Goal: Information Seeking & Learning: Learn about a topic

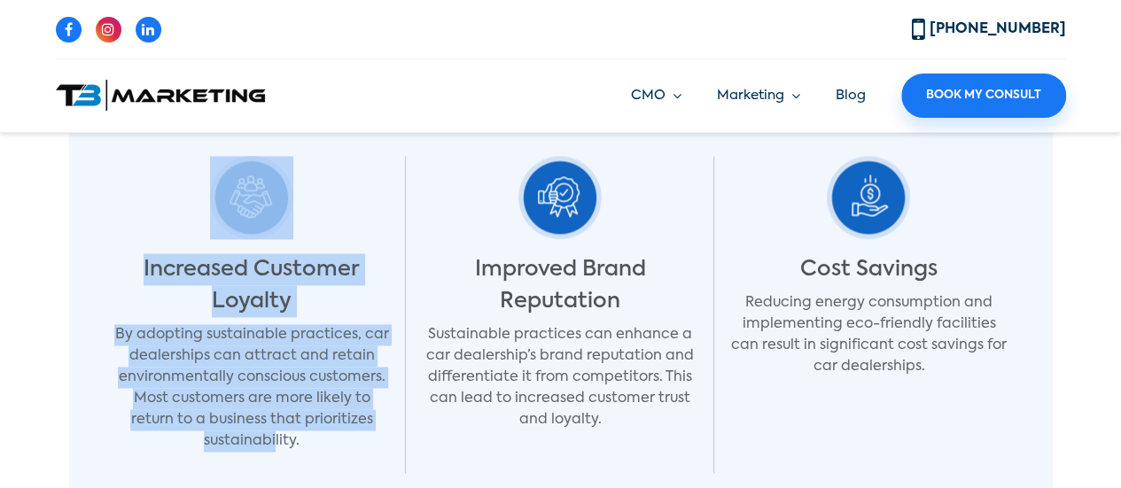
scroll to position [1203, 0]
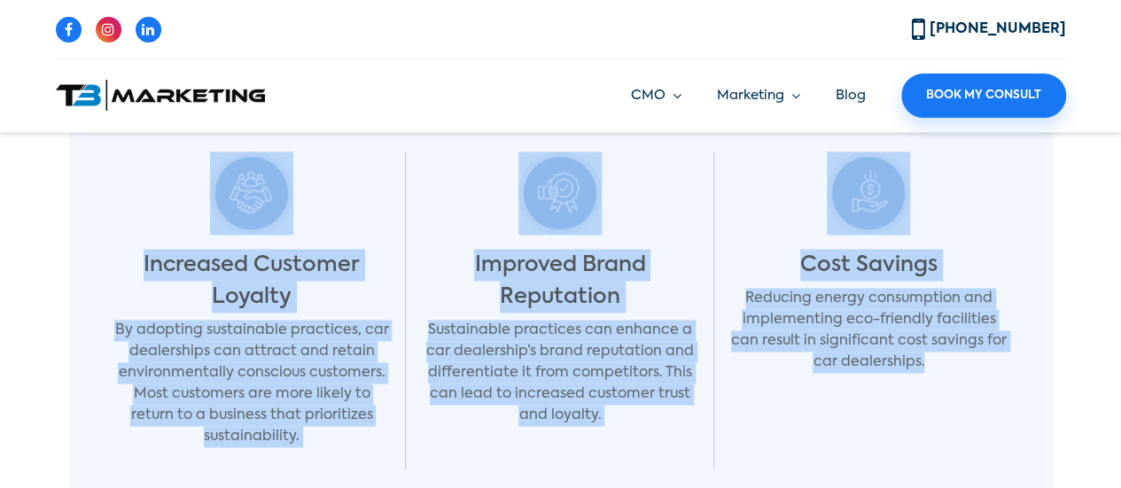
drag, startPoint x: 76, startPoint y: 318, endPoint x: 940, endPoint y: 378, distance: 866.3
copy article "Sustainable Practices in Car Dealership Operations: A Green Marketing Approach …"
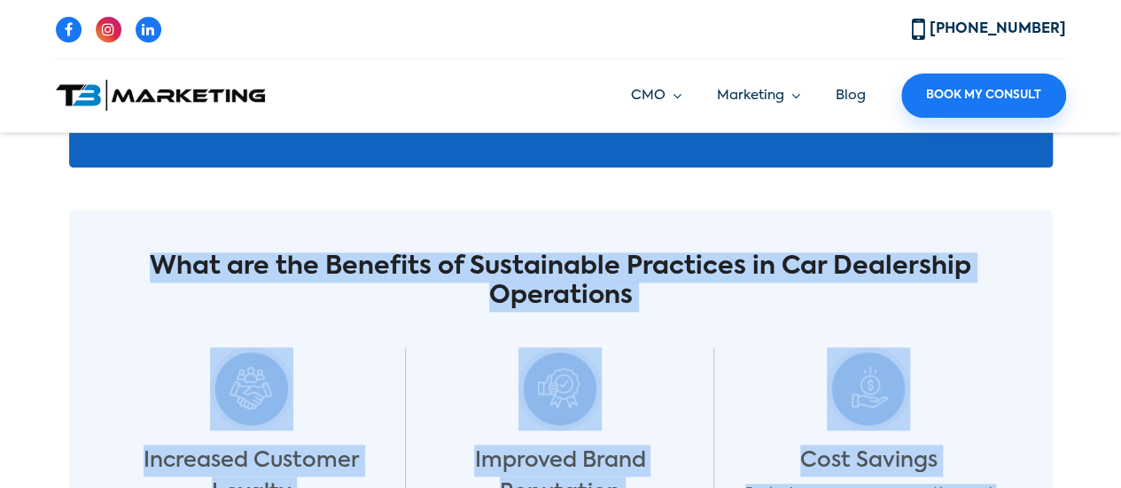
scroll to position [848, 0]
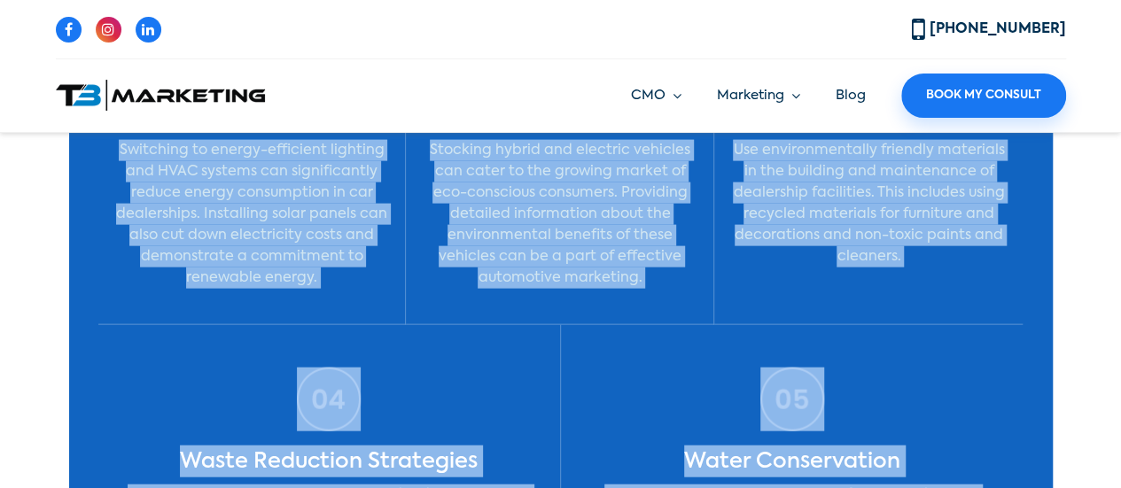
scroll to position [1947, 0]
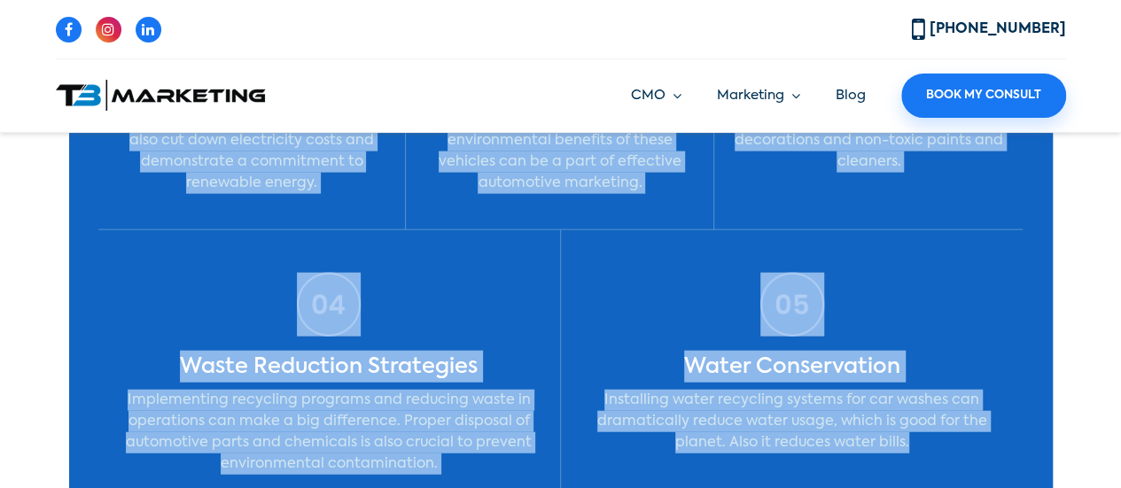
drag, startPoint x: 188, startPoint y: 218, endPoint x: 911, endPoint y: 424, distance: 752.0
click at [911, 424] on div "How to Implement Sustainable Practices in Car Dealerships Energy-Efficient Oper…" at bounding box center [560, 168] width 925 height 659
copy div "How to Implement Sustainable Practices in Car Dealerships Energy-Efficient Oper…"
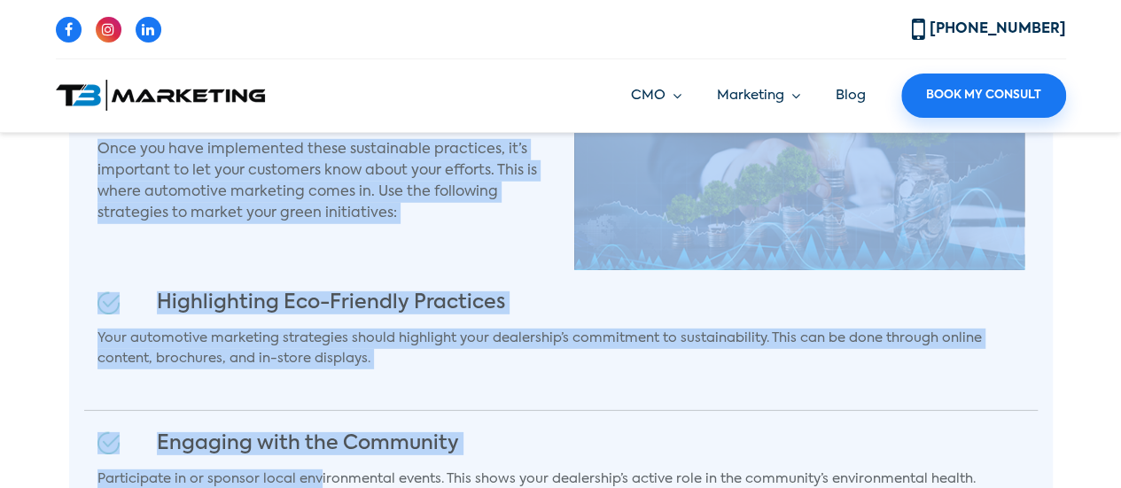
scroll to position [2485, 0]
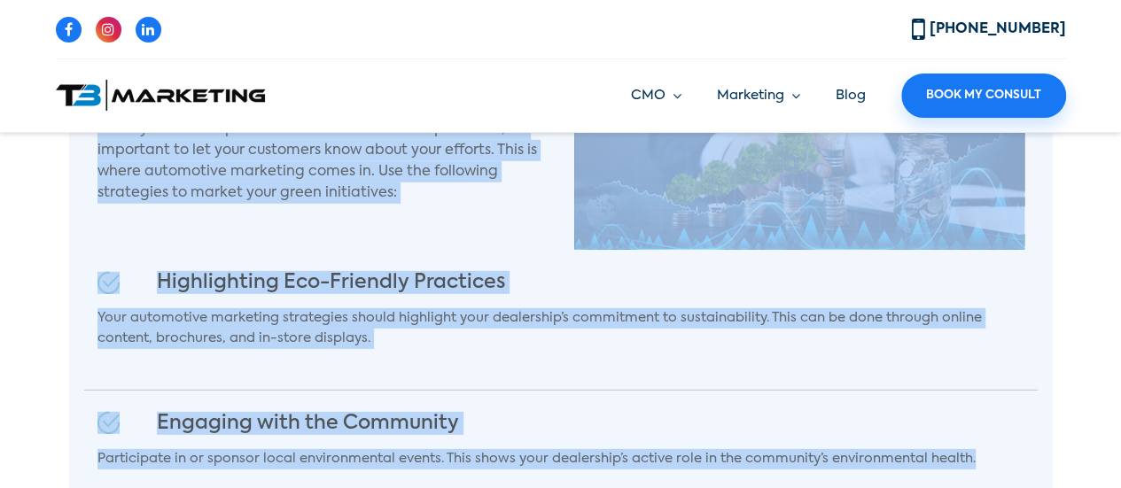
drag, startPoint x: 97, startPoint y: 168, endPoint x: 970, endPoint y: 449, distance: 917.2
click at [970, 449] on div "Marketing Your Green Initiatives Once you have implemented these sustainable pr…" at bounding box center [561, 495] width 954 height 876
copy div "Marketing Your Green Initiatives Once you have implemented these sustainable pr…"
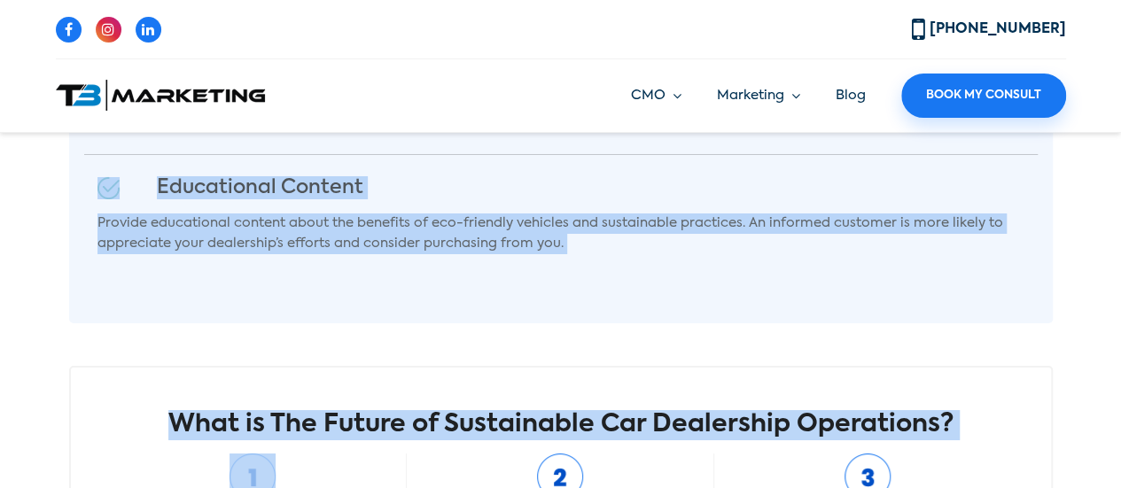
scroll to position [3151, 0]
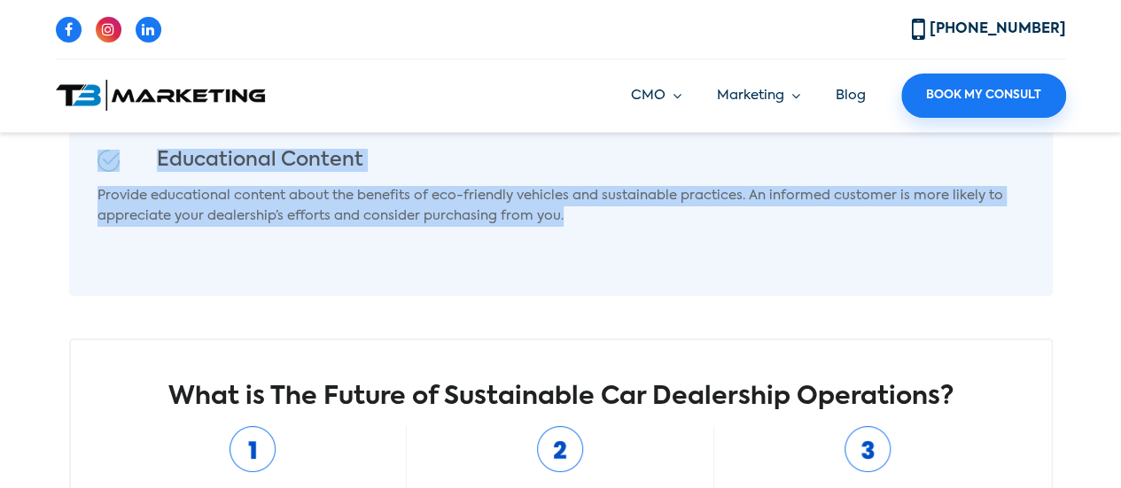
drag, startPoint x: 157, startPoint y: 340, endPoint x: 604, endPoint y: 189, distance: 471.8
copy div "Social Media Campaigns Use social media platforms to share information about yo…"
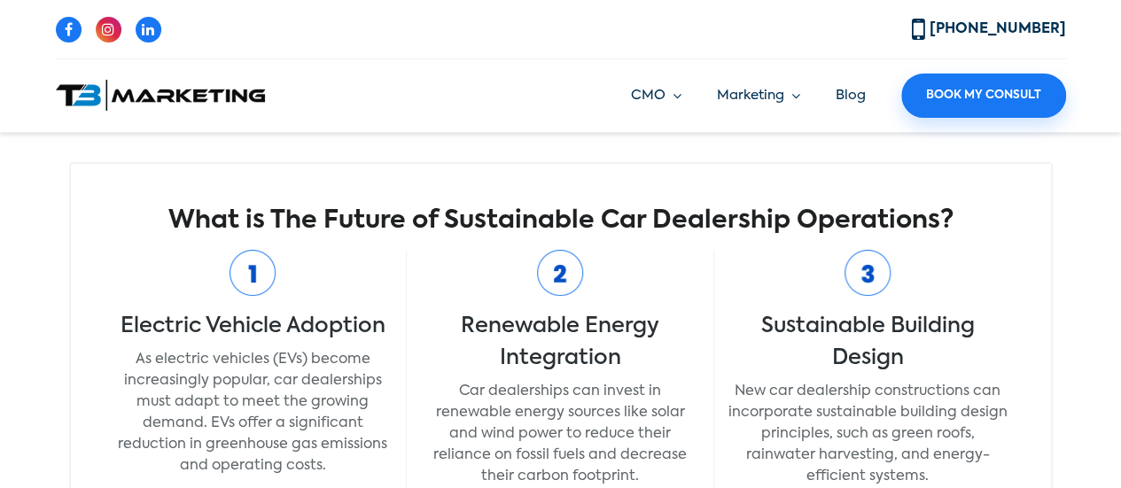
scroll to position [3328, 0]
click at [255, 249] on img at bounding box center [253, 272] width 46 height 46
click at [170, 206] on h2 "What is The Future of Sustainable Car Dealership Operations?" at bounding box center [560, 221] width 895 height 30
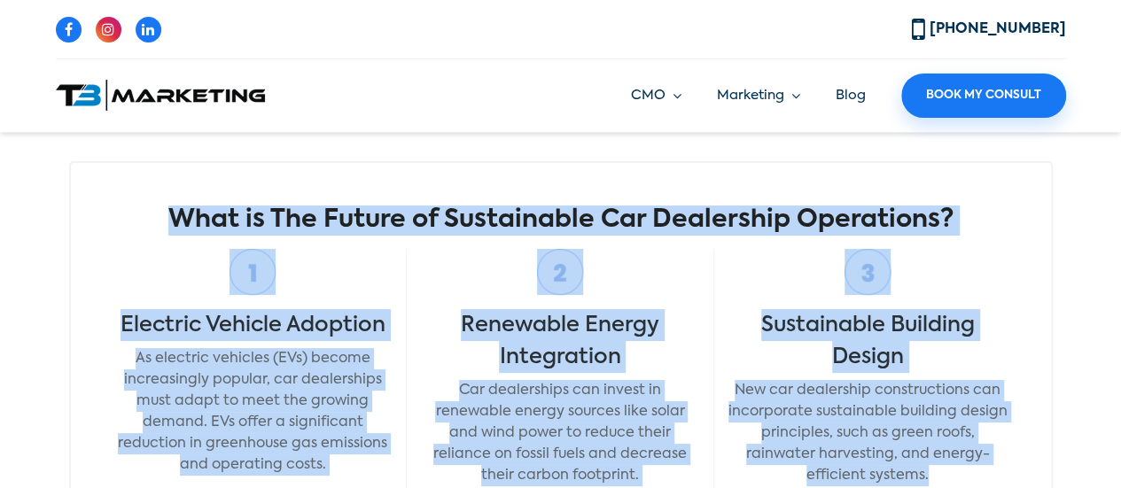
drag, startPoint x: 174, startPoint y: 191, endPoint x: 950, endPoint y: 458, distance: 821.0
copy div "What is The Future of Sustainable Car Dealership Operations? Electric Vehicle A…"
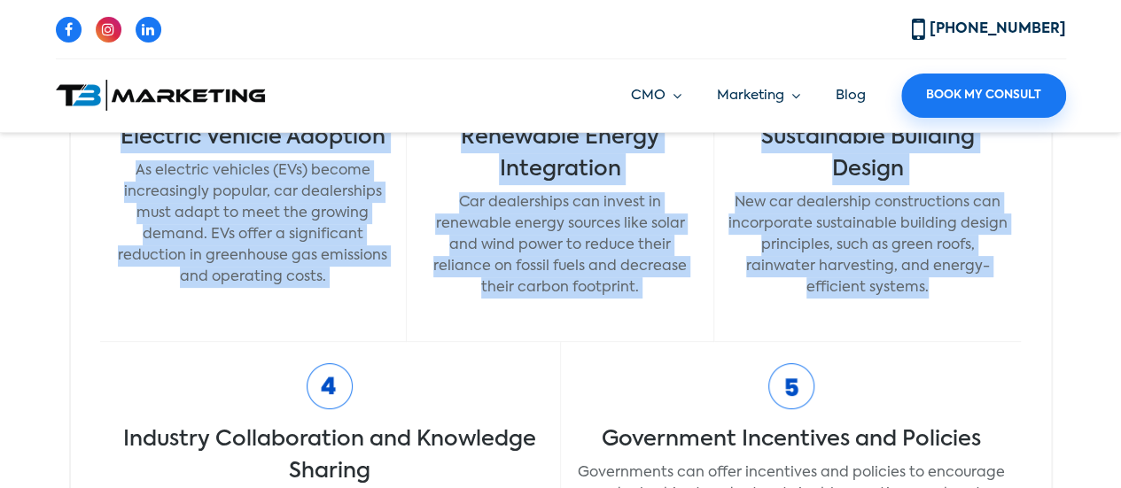
scroll to position [3506, 0]
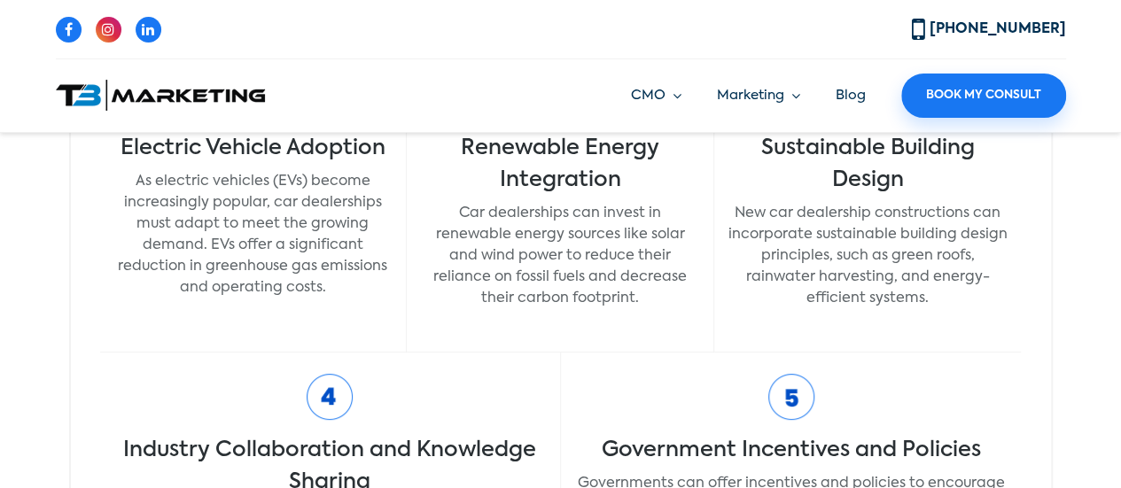
click at [100, 366] on div "Industry Collaboration and Knowledge Sharing Car dealerships can collaborate wi…" at bounding box center [330, 482] width 461 height 259
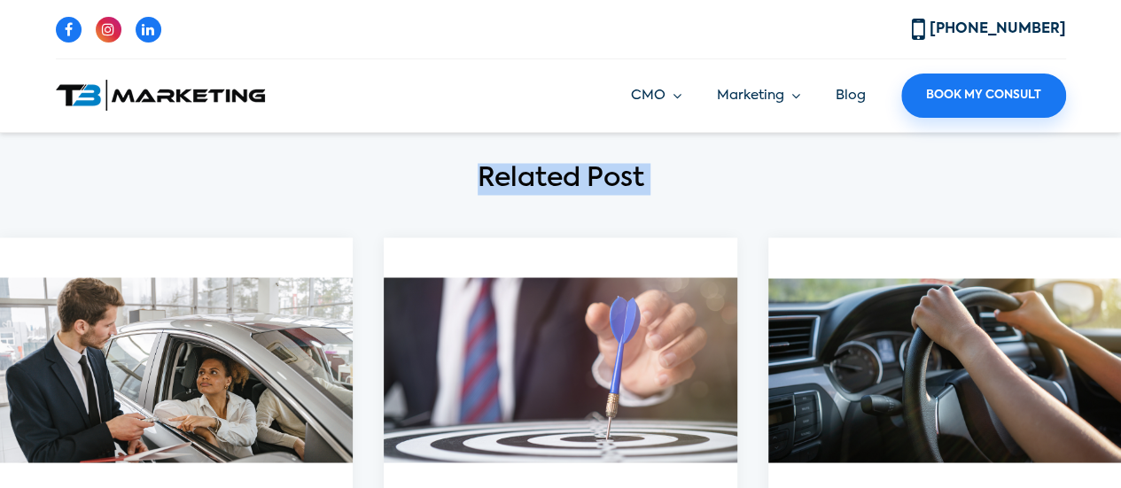
scroll to position [4916, 0]
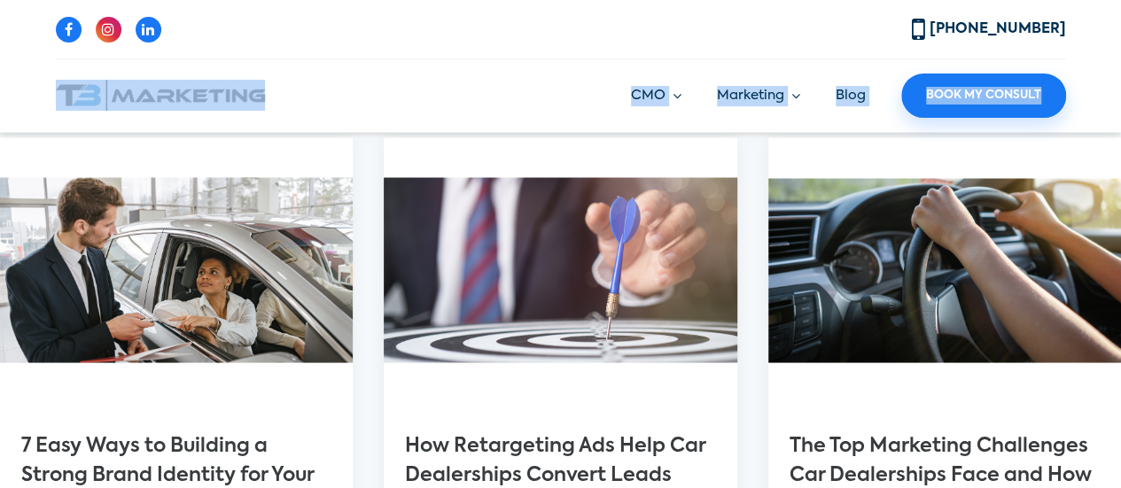
drag, startPoint x: 125, startPoint y: 335, endPoint x: 417, endPoint y: 79, distance: 388.2
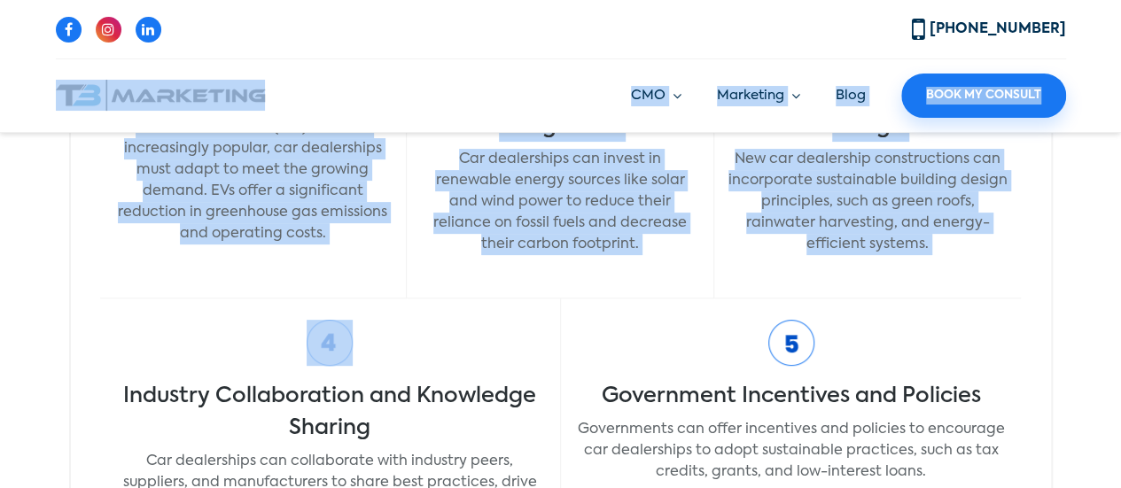
scroll to position [3586, 0]
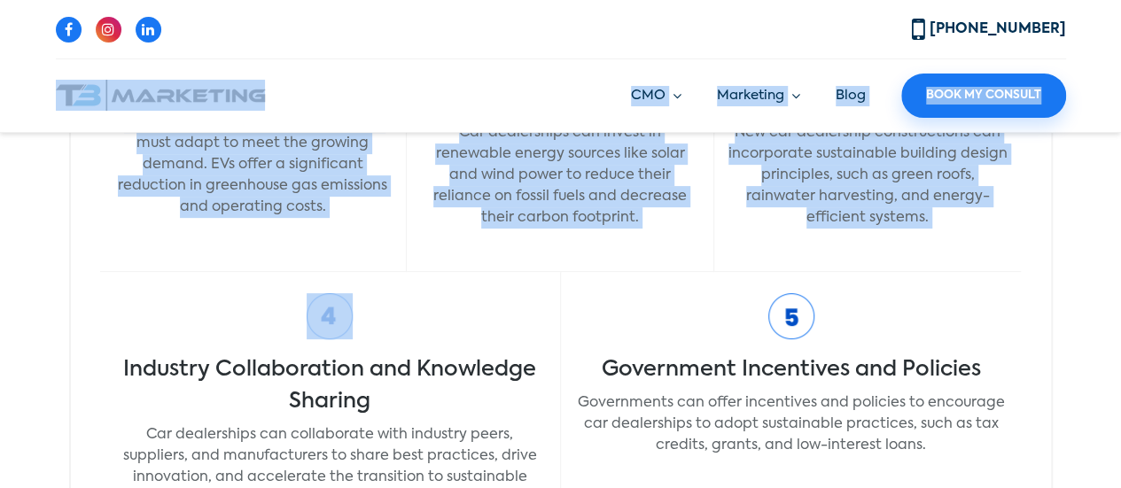
click at [212, 296] on div at bounding box center [329, 316] width 433 height 46
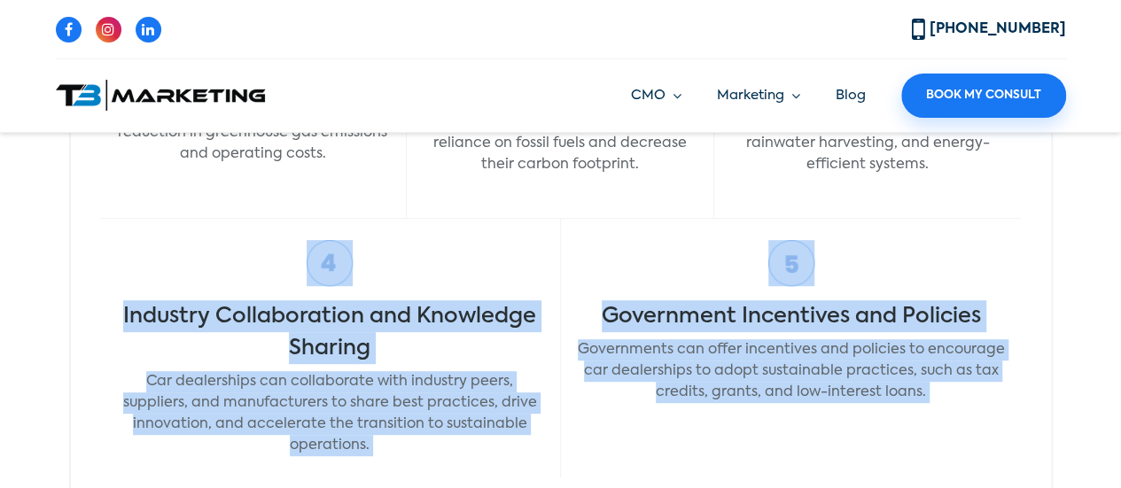
scroll to position [3680, 0]
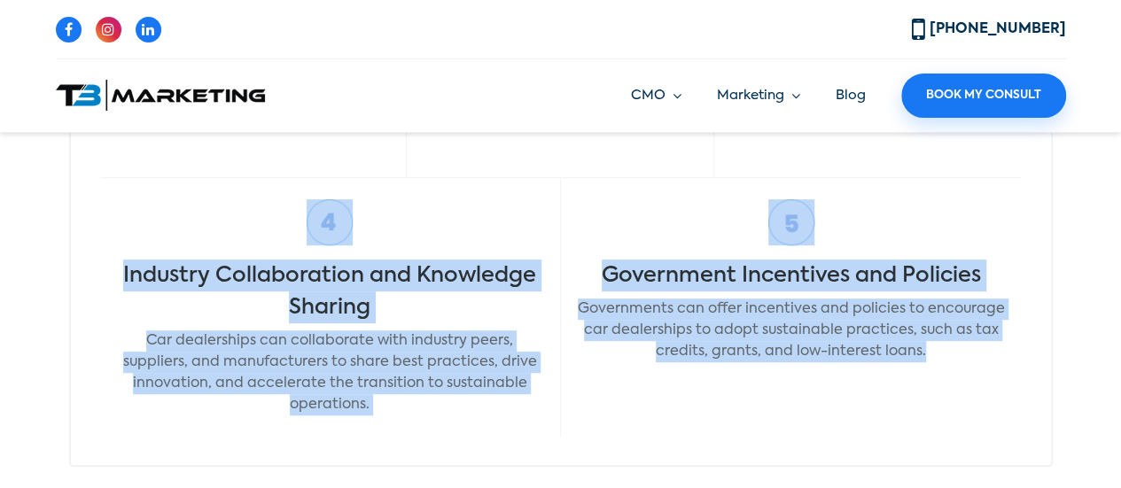
drag, startPoint x: 209, startPoint y: 277, endPoint x: 948, endPoint y: 337, distance: 741.7
click at [947, 337] on div "What is The Future of Sustainable Car Dealership Operations? Electric Vehicle A…" at bounding box center [561, 146] width 922 height 584
copy div "Industry Collaboration and Knowledge Sharing Car dealerships can collaborate wi…"
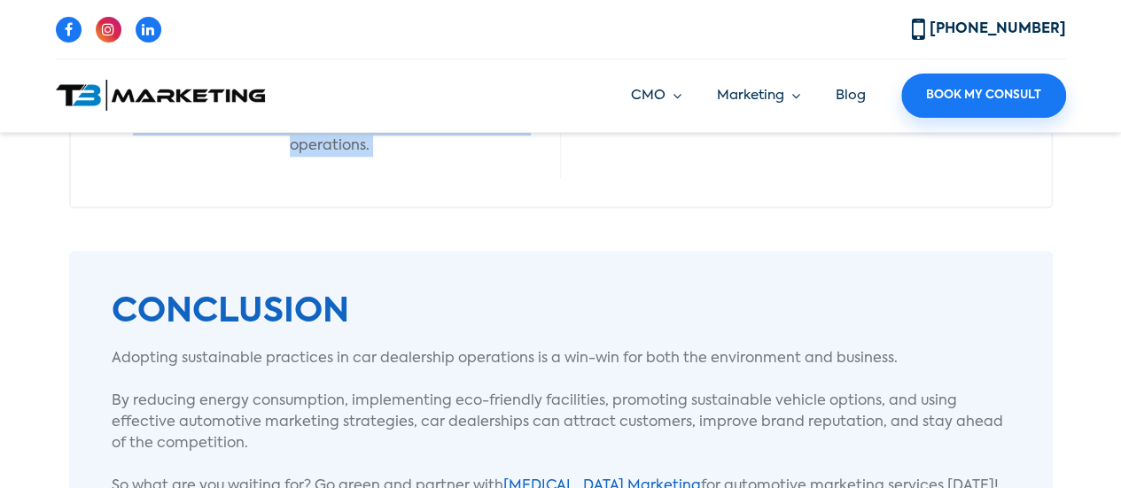
scroll to position [3946, 0]
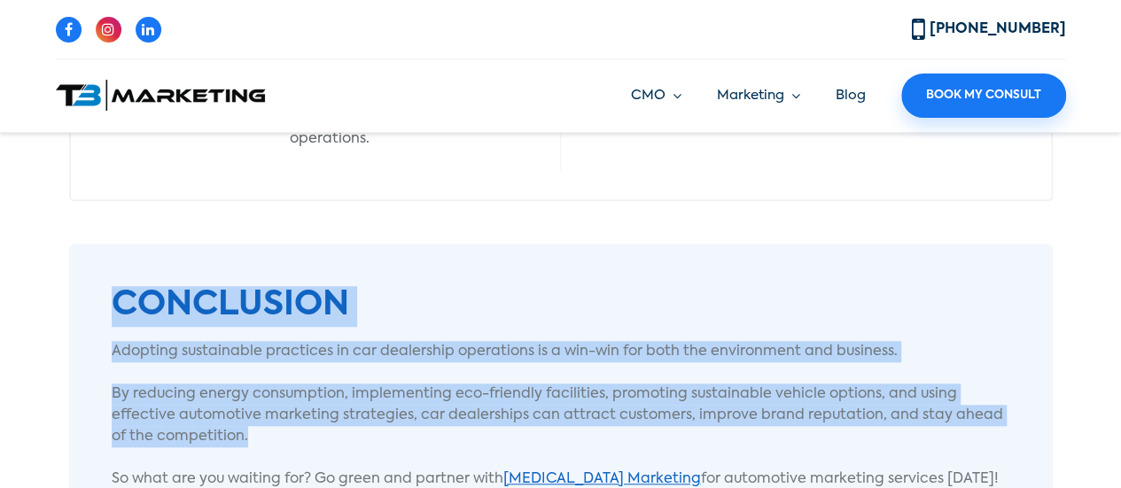
drag, startPoint x: 115, startPoint y: 258, endPoint x: 227, endPoint y: 386, distance: 169.6
click at [227, 386] on div "Conclusion Adopting sustainable practices in car dealership operations is a win…" at bounding box center [561, 392] width 984 height 296
copy div "Conclusion Adopting sustainable practices in car dealership operations is a win…"
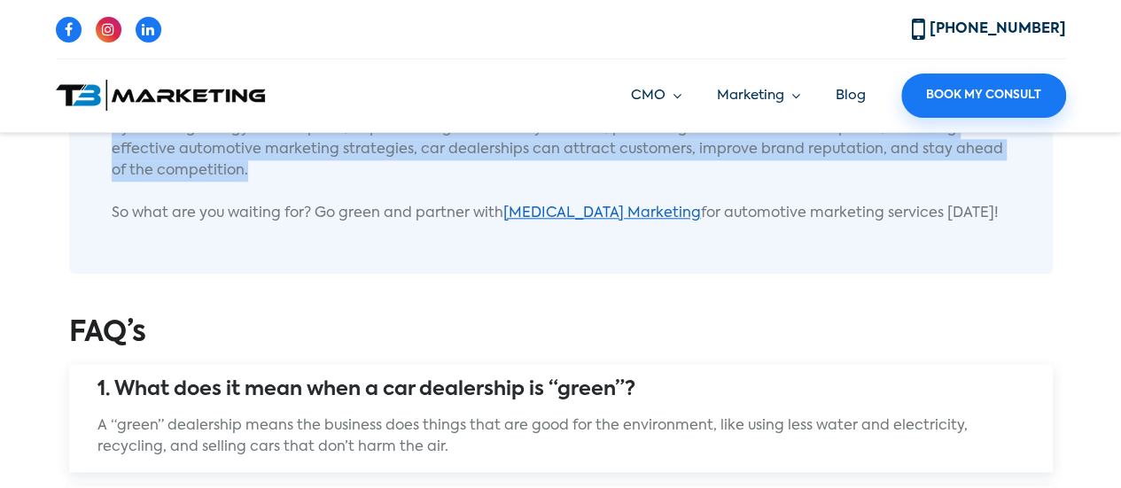
scroll to position [4301, 0]
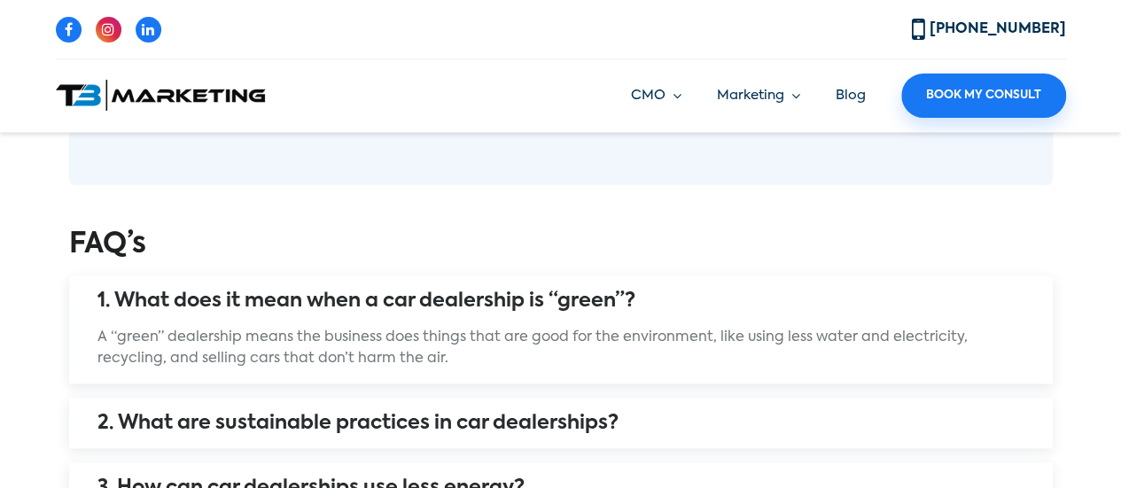
click at [265, 412] on h4 "2. What are sustainable practices in car dealerships?" at bounding box center [561, 423] width 927 height 23
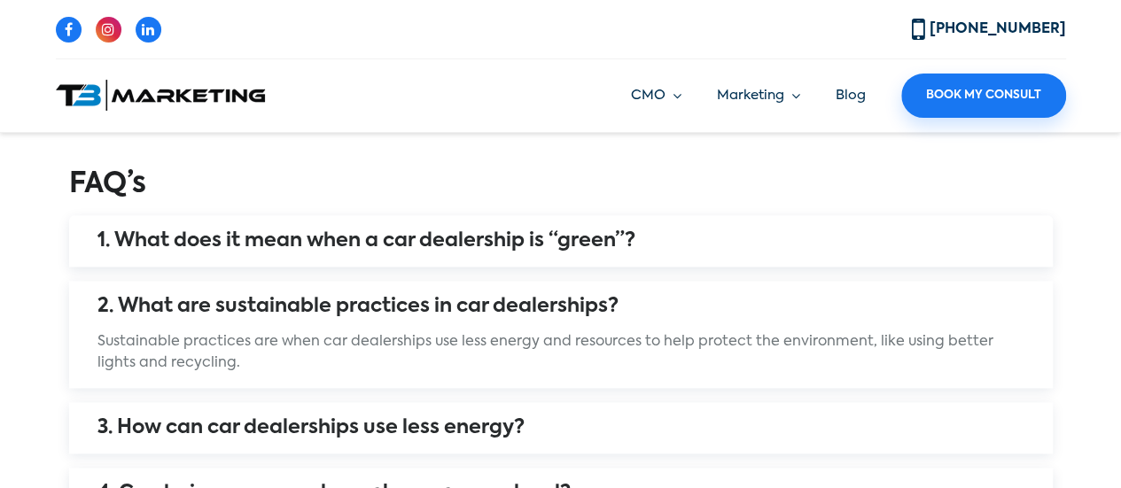
scroll to position [4389, 0]
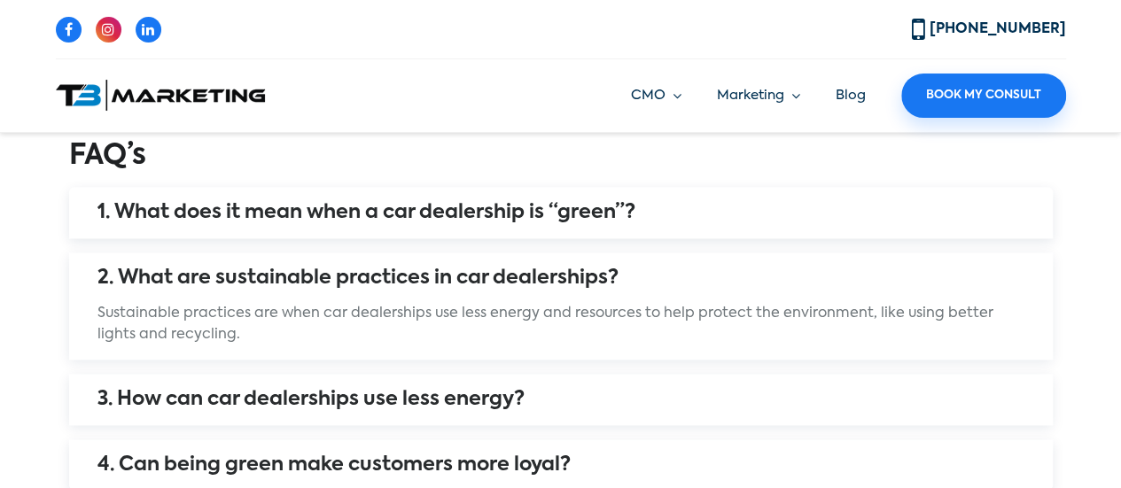
click at [284, 224] on h4 "3. How can car dealerships use less energy?" at bounding box center [561, 212] width 927 height 23
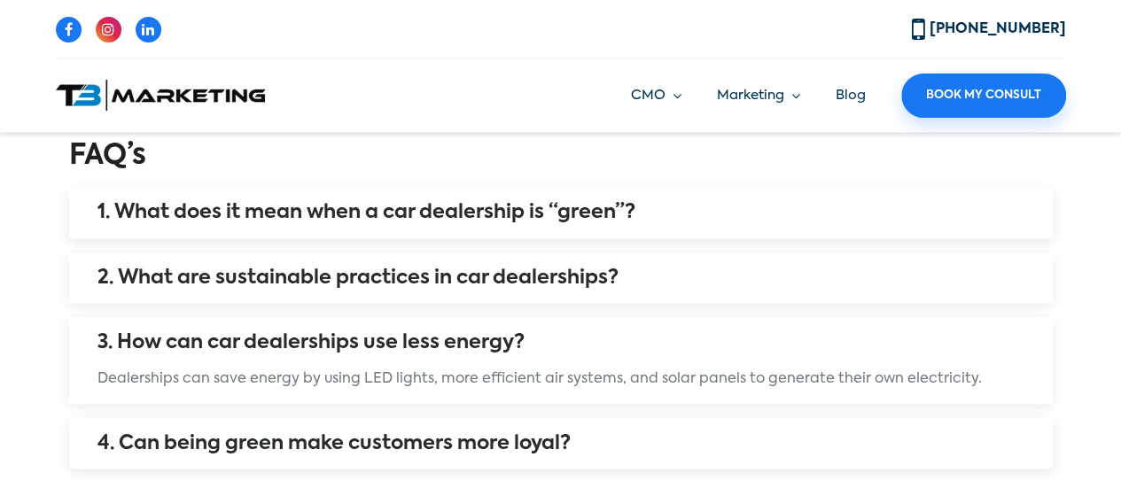
click at [413, 224] on h4 "4. Can being green make customers more loyal?" at bounding box center [561, 212] width 927 height 23
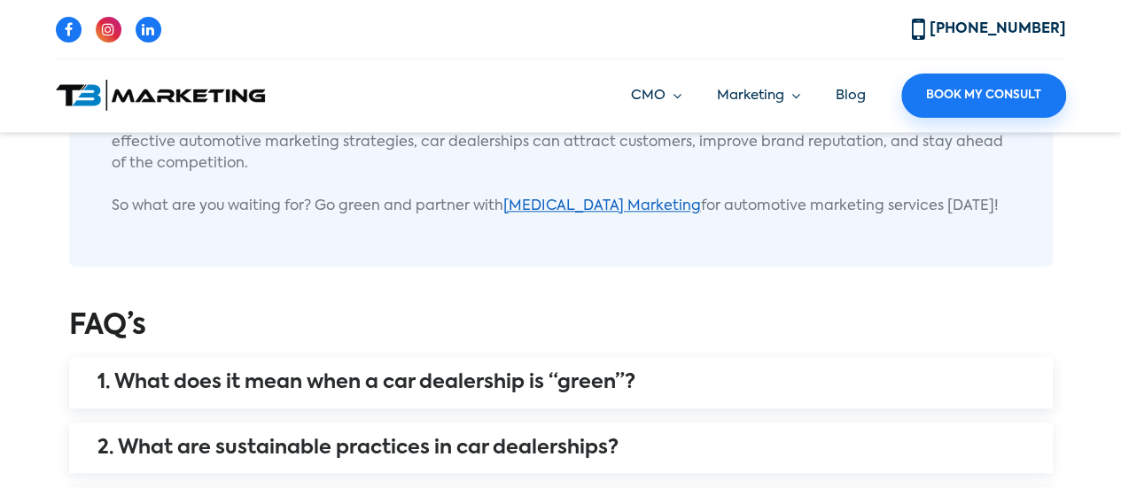
scroll to position [4212, 0]
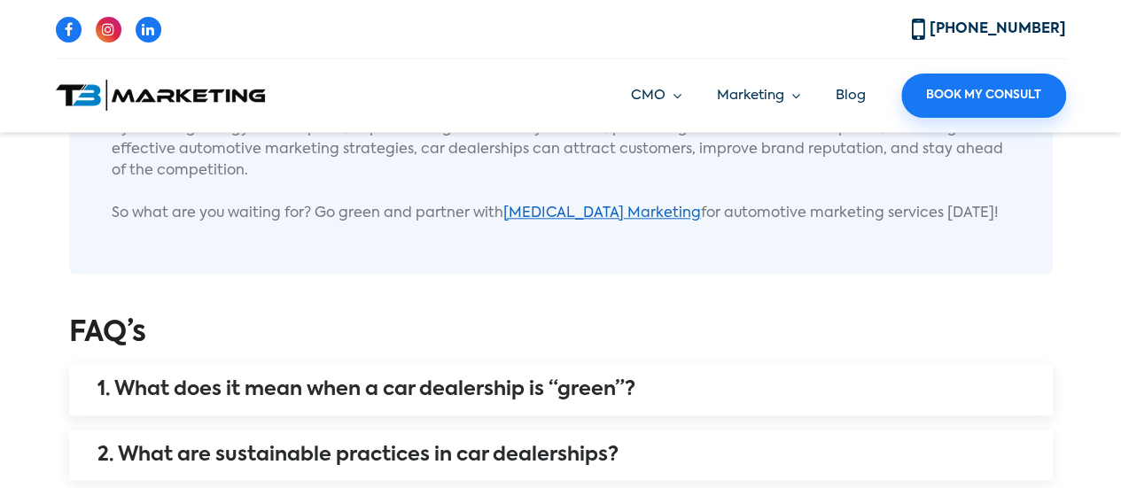
click at [205, 378] on h4 "1. What does it mean when a car dealership is “green”?" at bounding box center [561, 389] width 927 height 23
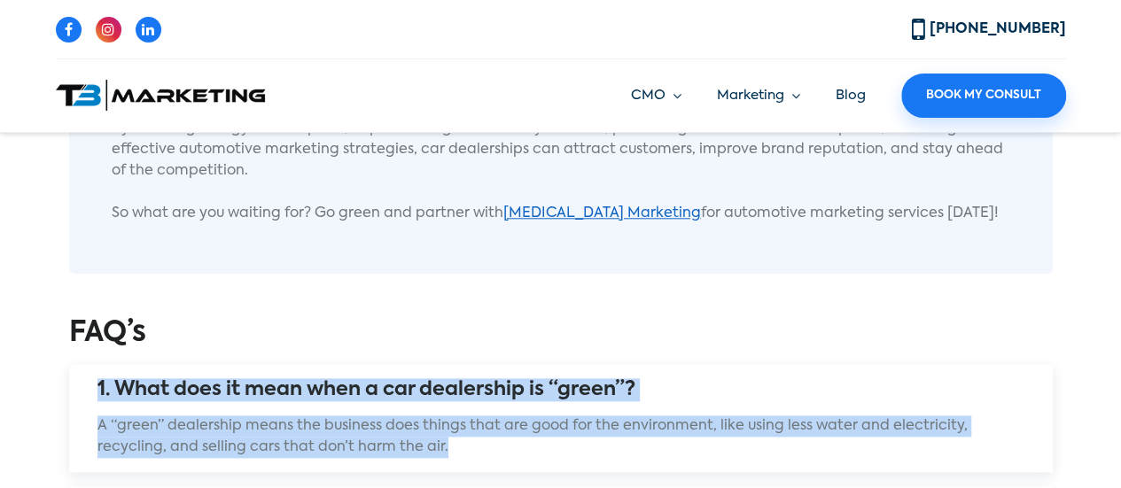
drag, startPoint x: 85, startPoint y: 339, endPoint x: 391, endPoint y: 408, distance: 313.3
click at [391, 408] on div "1. What does it mean when a car dealership is “green”? A “green” dealership mea…" at bounding box center [561, 417] width 984 height 107
copy div "1. What does it mean when a car dealership is “green”? A “green” dealership mea…"
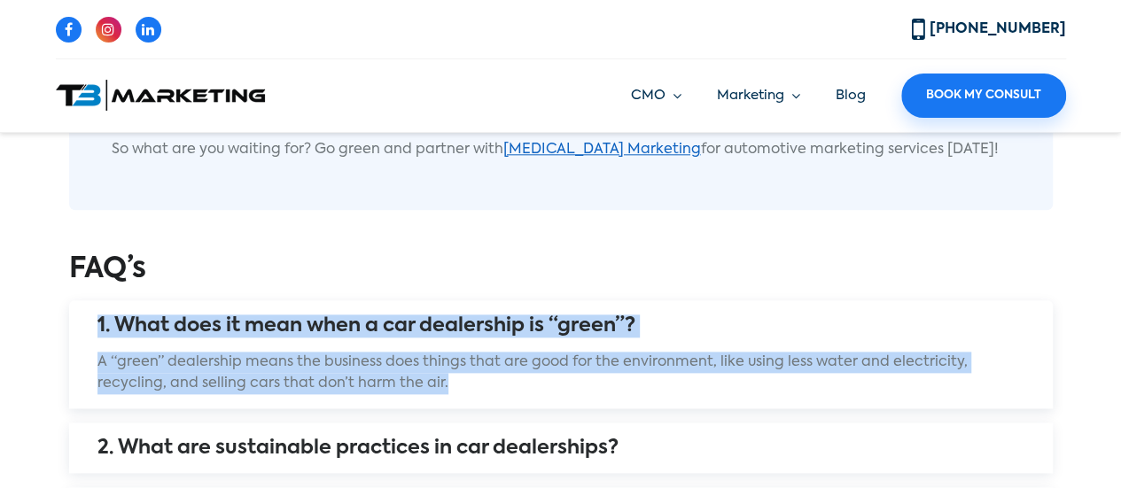
scroll to position [4389, 0]
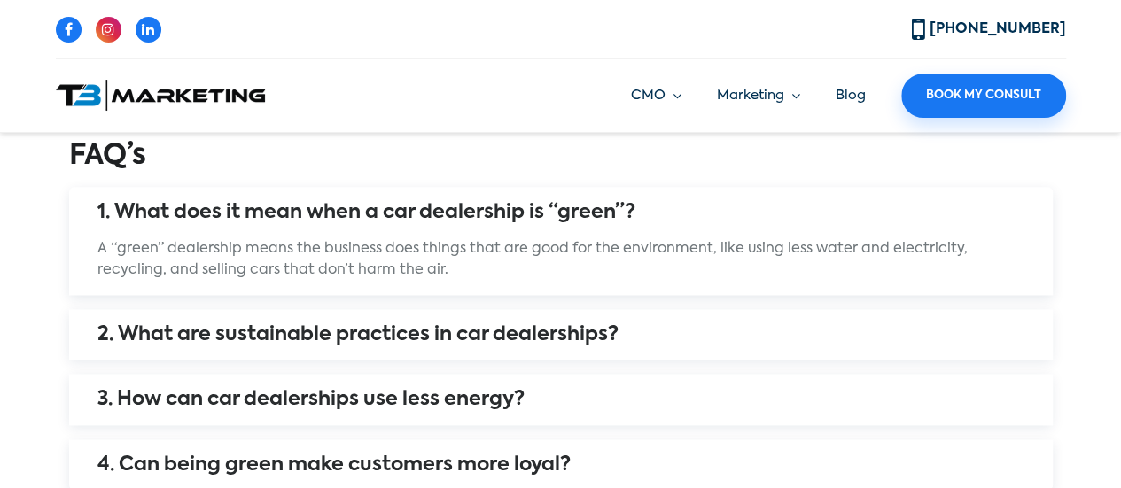
click at [246, 324] on h4 "2. What are sustainable practices in car dealerships?" at bounding box center [561, 335] width 927 height 23
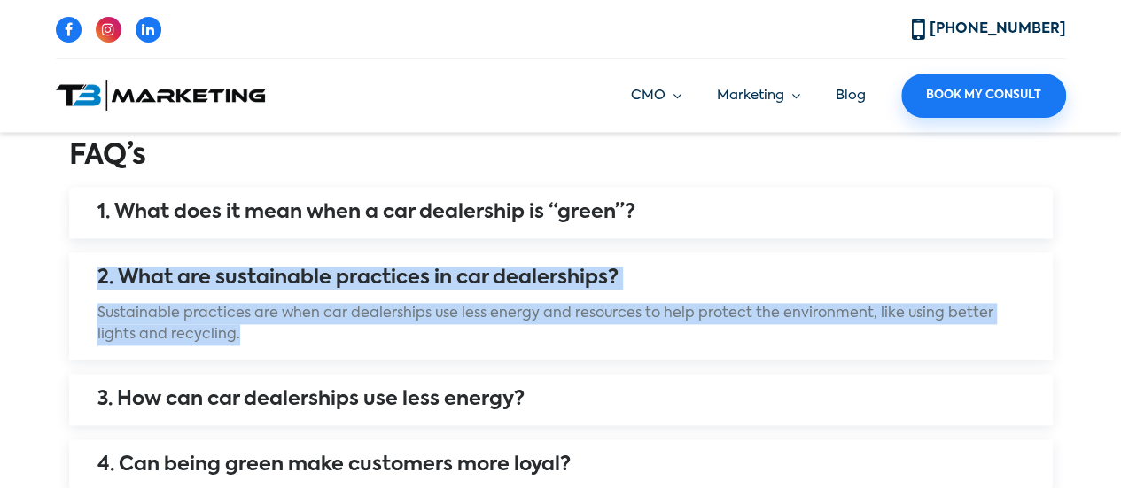
drag, startPoint x: 92, startPoint y: 230, endPoint x: 209, endPoint y: 303, distance: 138.2
click at [209, 303] on div "2. What are sustainable practices in car dealerships? Sustainable practices are…" at bounding box center [561, 306] width 984 height 107
copy div "2. What are sustainable practices in car dealerships? Sustainable practices are…"
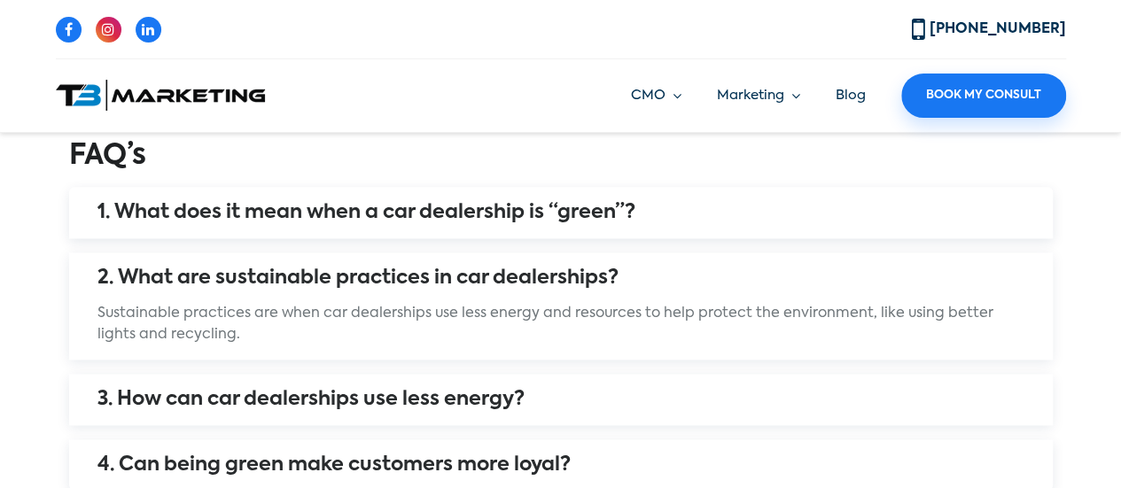
click at [153, 224] on h4 "3. How can car dealerships use less energy?" at bounding box center [561, 212] width 927 height 23
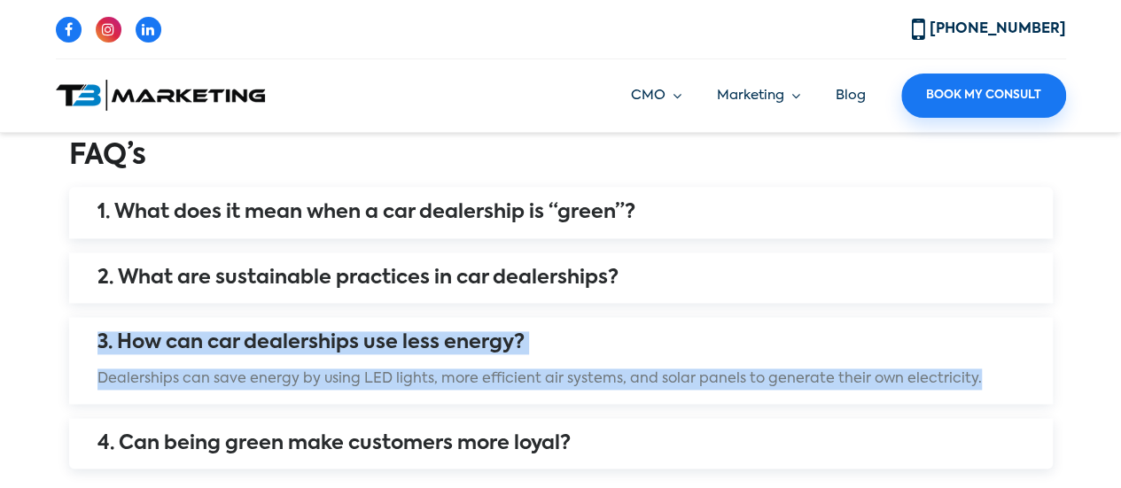
drag, startPoint x: 93, startPoint y: 295, endPoint x: 986, endPoint y: 339, distance: 893.7
click at [986, 339] on div "3. How can car dealerships use less energy? Dealerships can save energy by usin…" at bounding box center [561, 360] width 984 height 86
copy div "3. How can car dealerships use less energy? Dealerships can save energy by usin…"
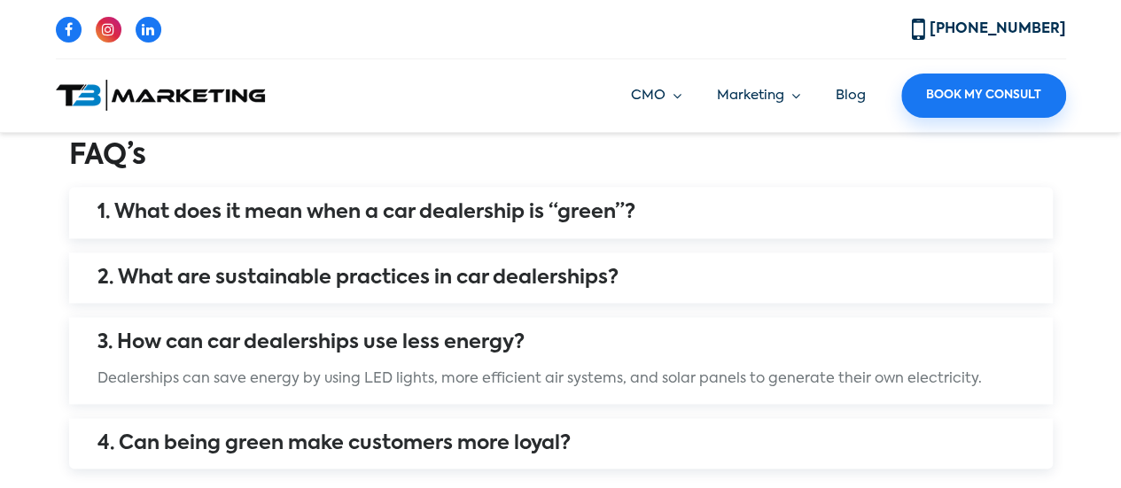
click at [205, 224] on h4 "4. Can being green make customers more loyal?" at bounding box center [561, 212] width 927 height 23
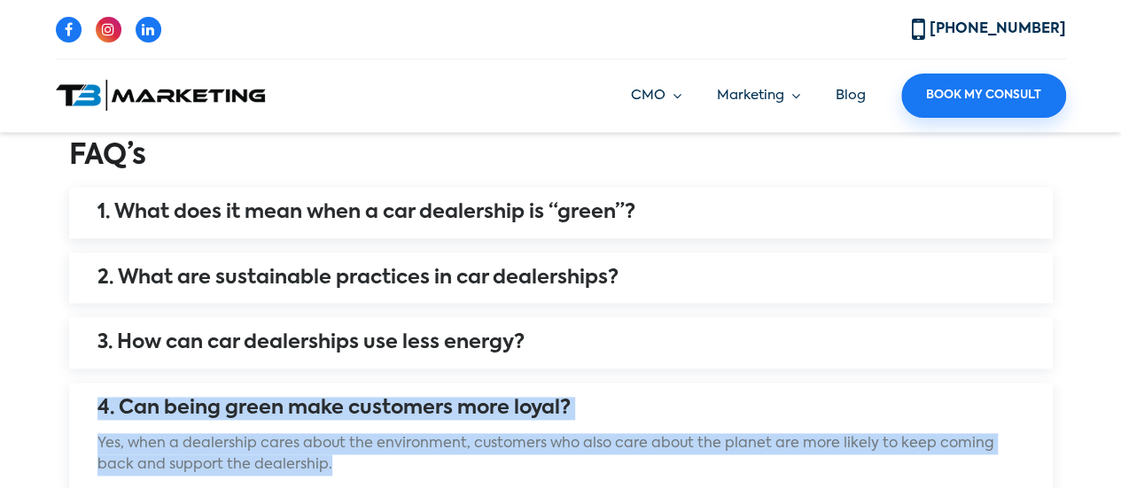
drag, startPoint x: 90, startPoint y: 361, endPoint x: 291, endPoint y: 428, distance: 211.3
click at [291, 428] on div "4. Can being green make customers more loyal? Yes, when a dealership cares abou…" at bounding box center [561, 436] width 984 height 107
